Goal: Information Seeking & Learning: Learn about a topic

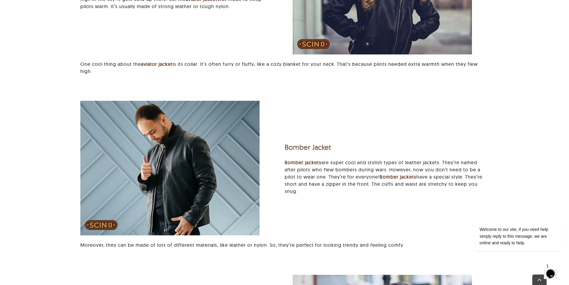
scroll to position [598, 0]
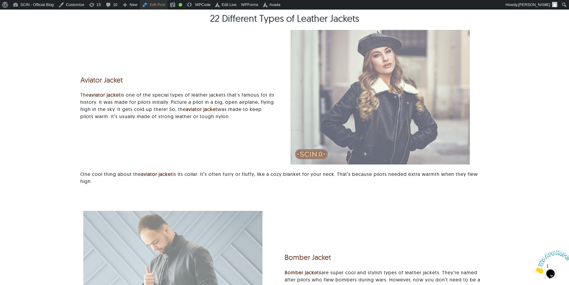
click at [159, 8] on link "Edit Post" at bounding box center [154, 5] width 28 height 10
